Goal: Contribute content: Contribute content

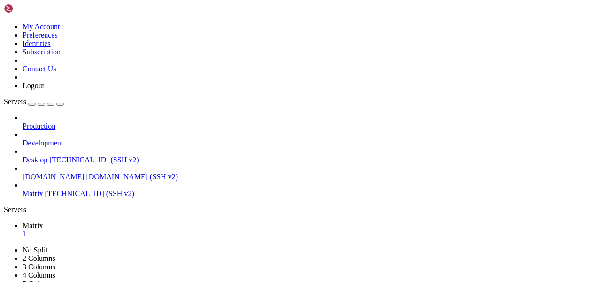
scroll to position [1381, 0]
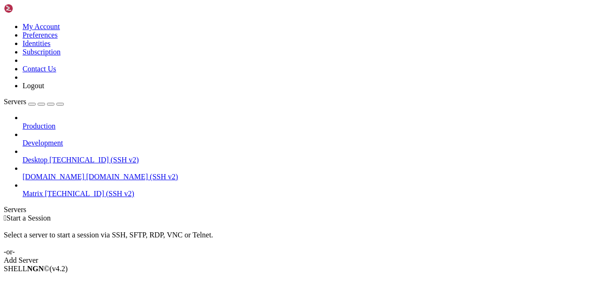
click at [36, 190] on link "Matrix [TECHNICAL_ID] (SSH v2)" at bounding box center [310, 194] width 575 height 8
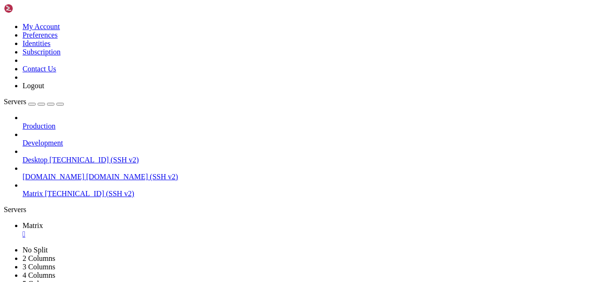
scroll to position [8, 0]
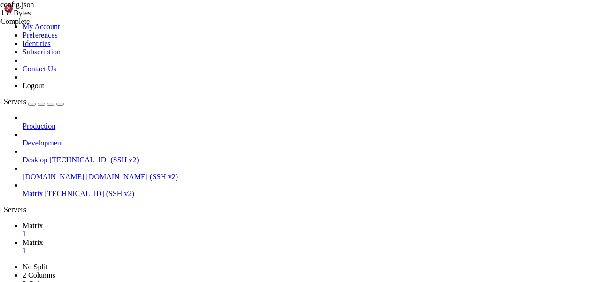
scroll to position [0, 0]
type input "/home/addons/stickerpicker/sticker"
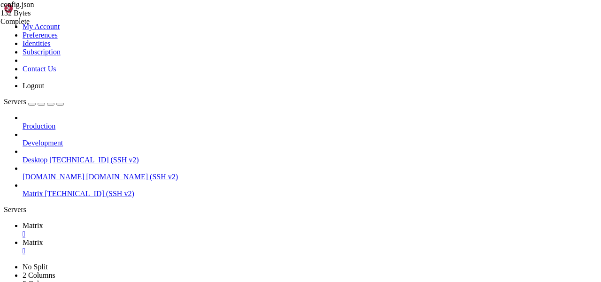
type textarea "stickers_data[reuploaded_documents[[DOMAIN_NAME]]["url"]] = data"
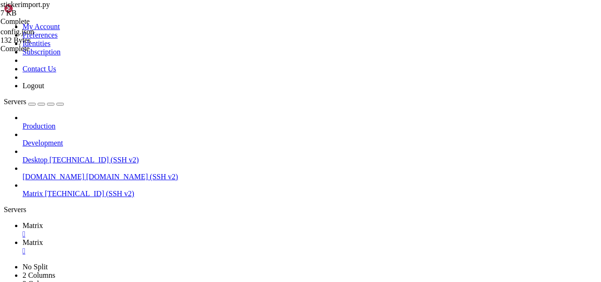
click at [23, 222] on icon at bounding box center [23, 226] width 0 height 8
